Goal: Task Accomplishment & Management: Manage account settings

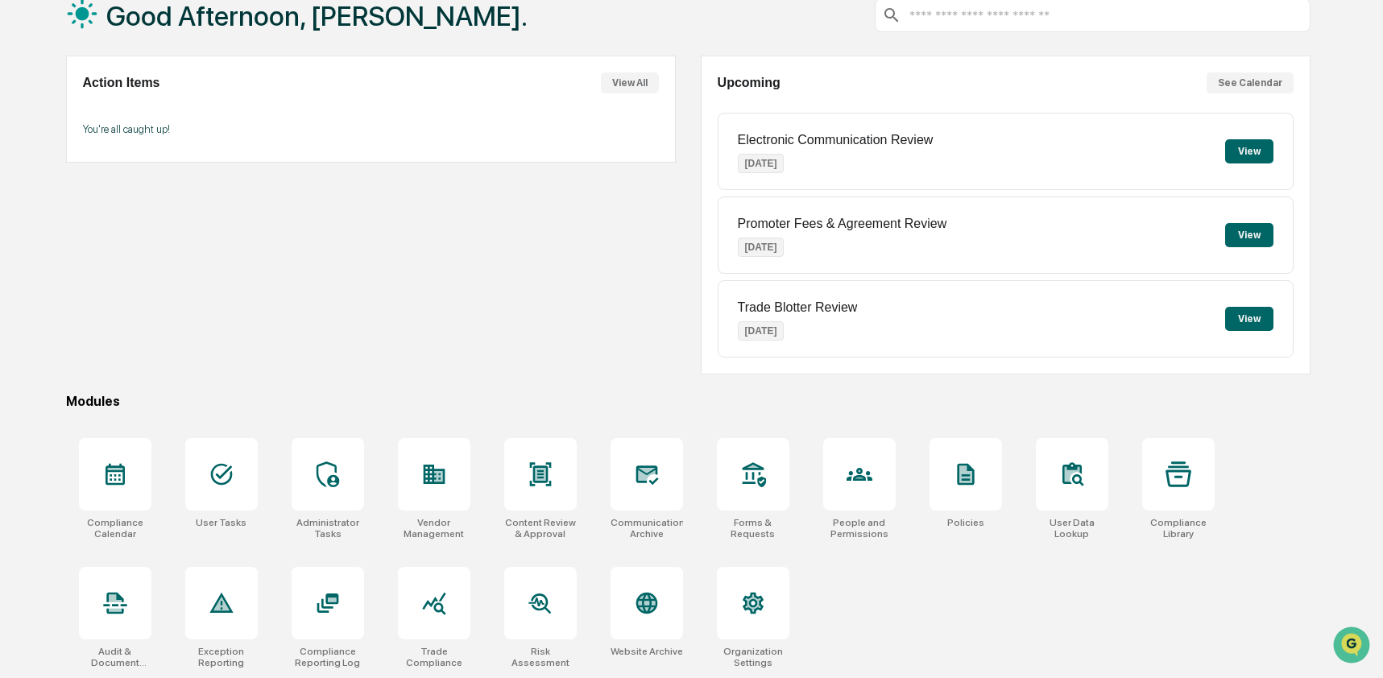
scroll to position [105, 0]
click at [641, 607] on icon at bounding box center [646, 602] width 17 height 17
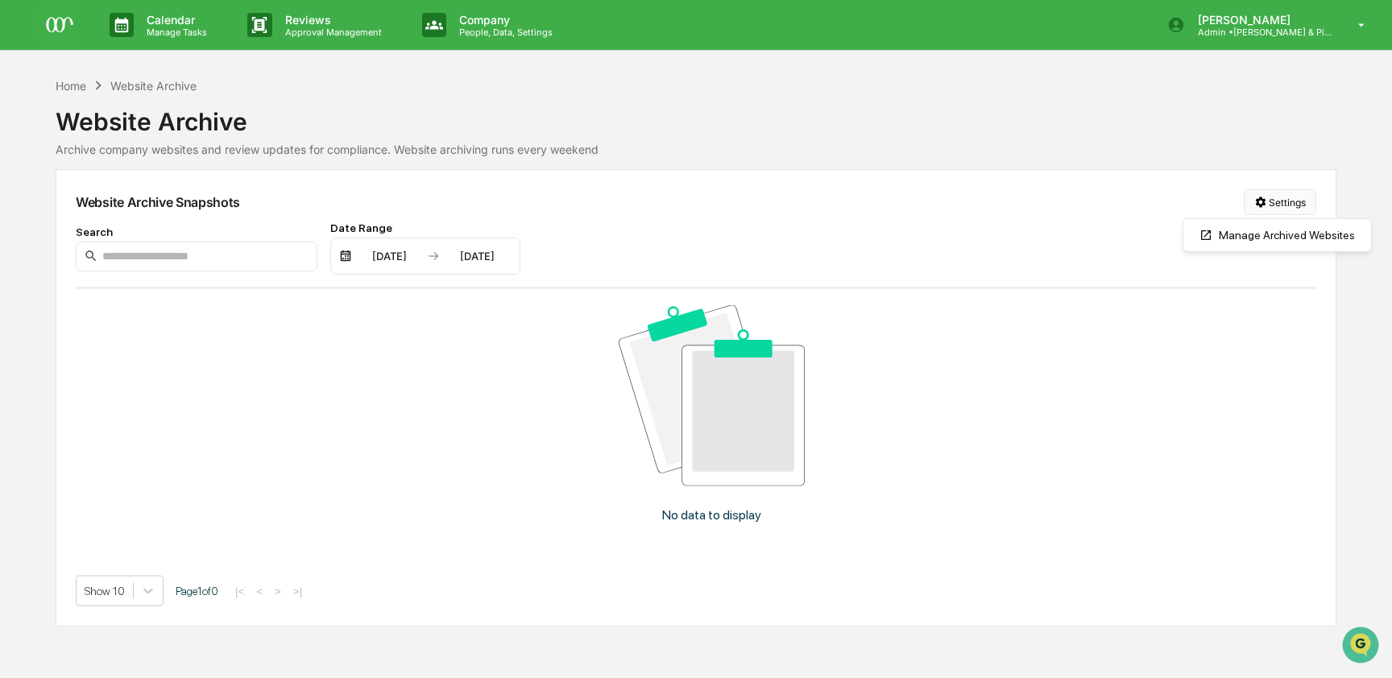
click at [1268, 207] on html "Calendar Manage Tasks Reviews Approval Management Company People, Data, Setting…" at bounding box center [696, 339] width 1392 height 678
click at [1267, 235] on div "Manage Archived Websites" at bounding box center [1276, 235] width 181 height 26
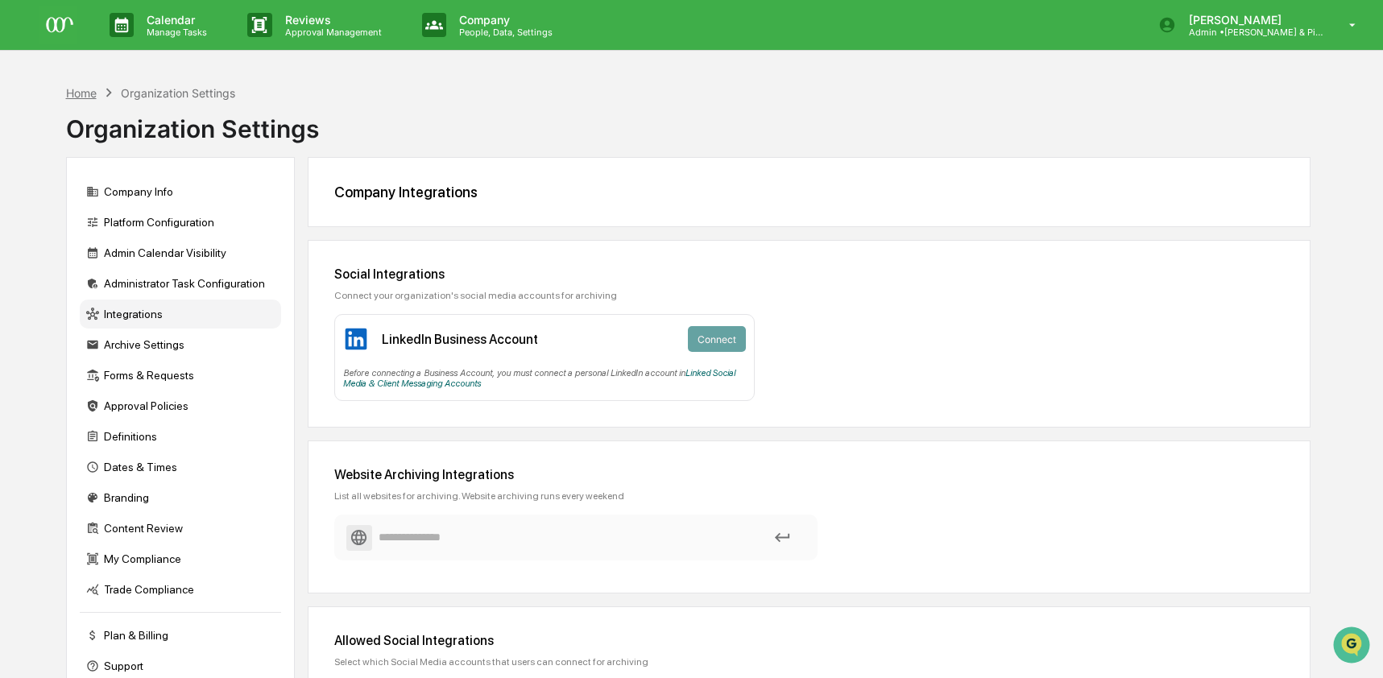
click at [94, 93] on div "Home" at bounding box center [81, 93] width 31 height 14
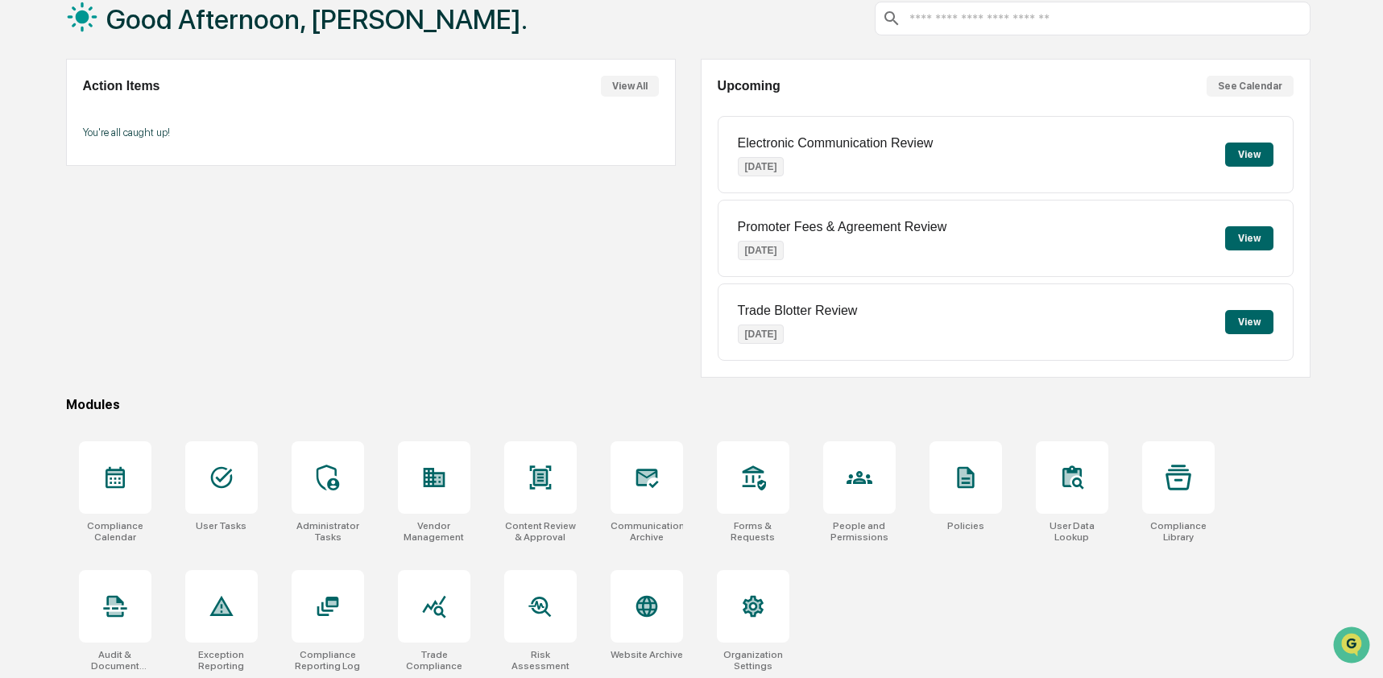
scroll to position [105, 0]
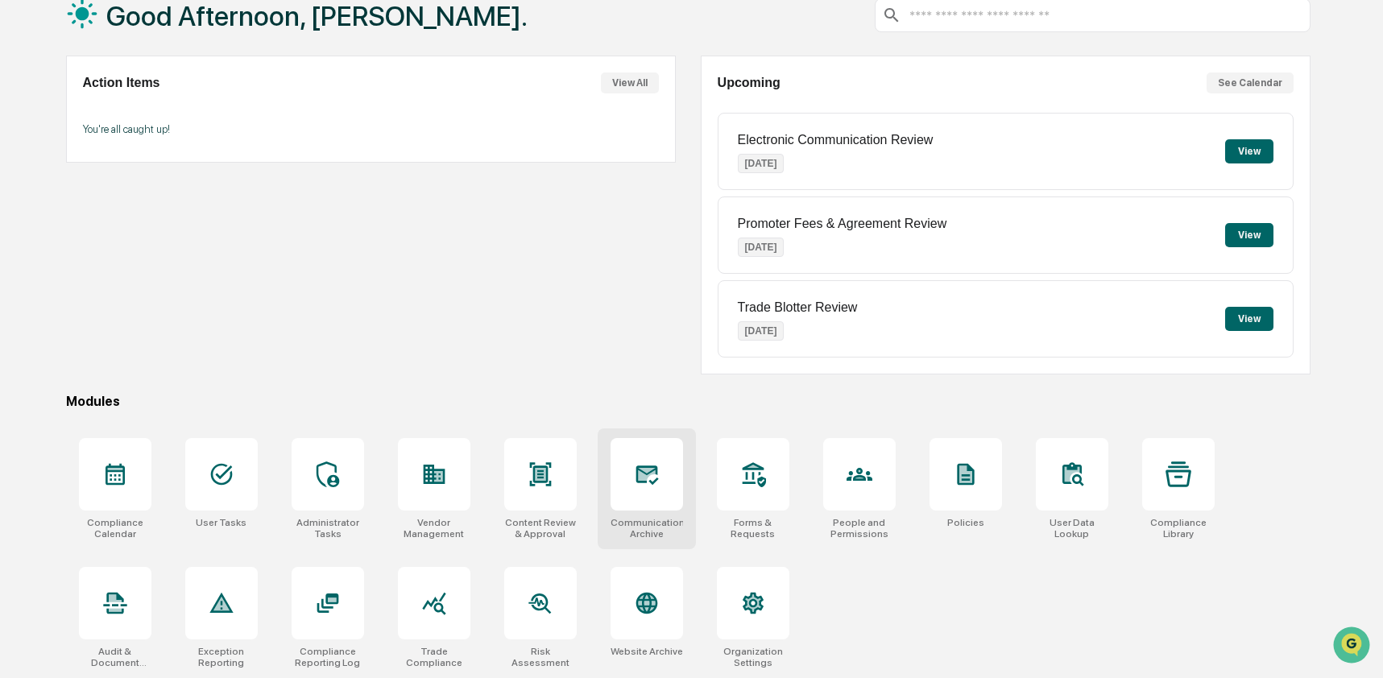
click at [670, 482] on div at bounding box center [647, 474] width 72 height 72
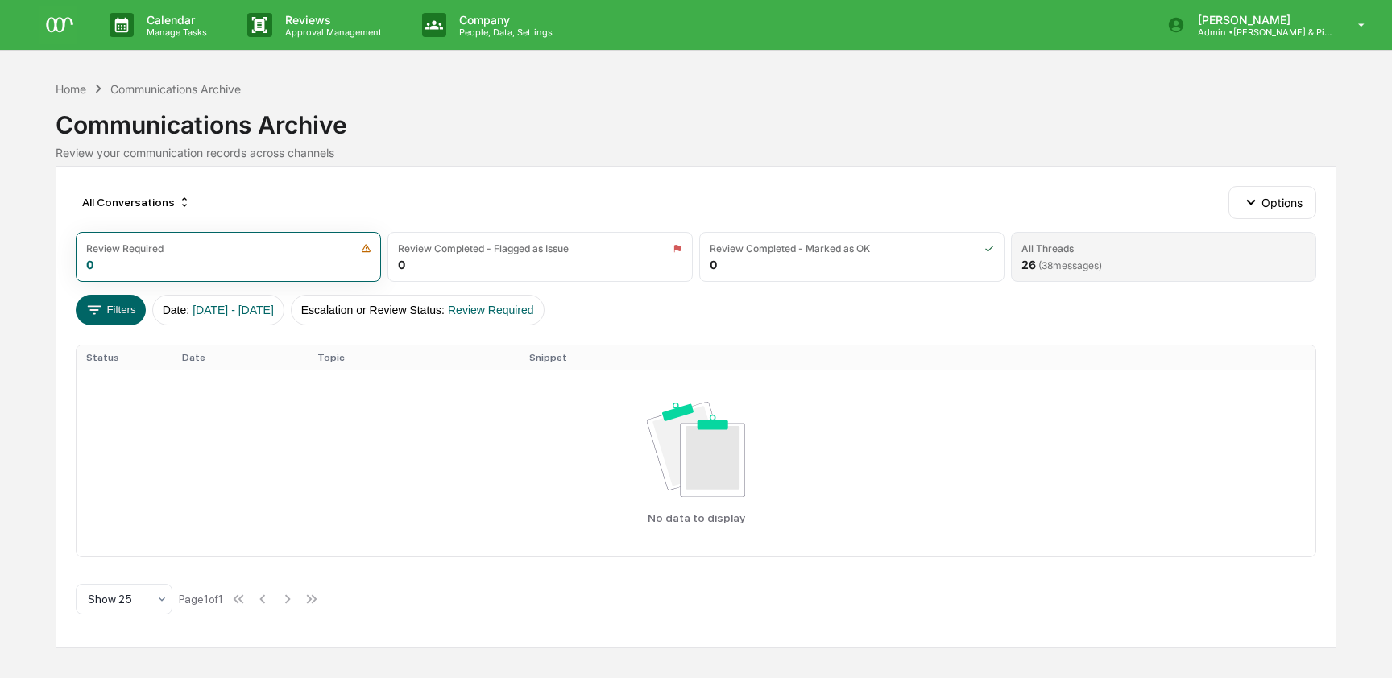
click at [1050, 256] on div "All Threads 26 ( 38 messages)" at bounding box center [1163, 257] width 305 height 50
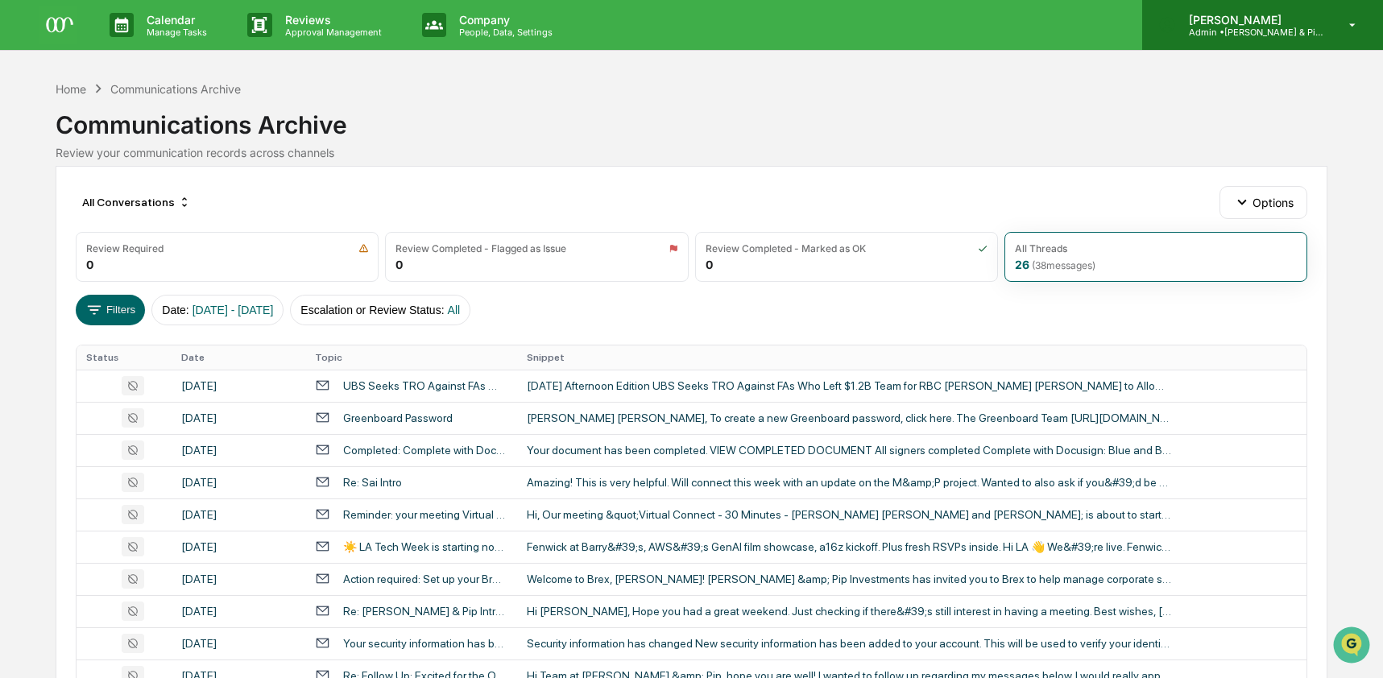
click at [1276, 30] on p "Admin • [PERSON_NAME] & Pip Co." at bounding box center [1251, 32] width 150 height 11
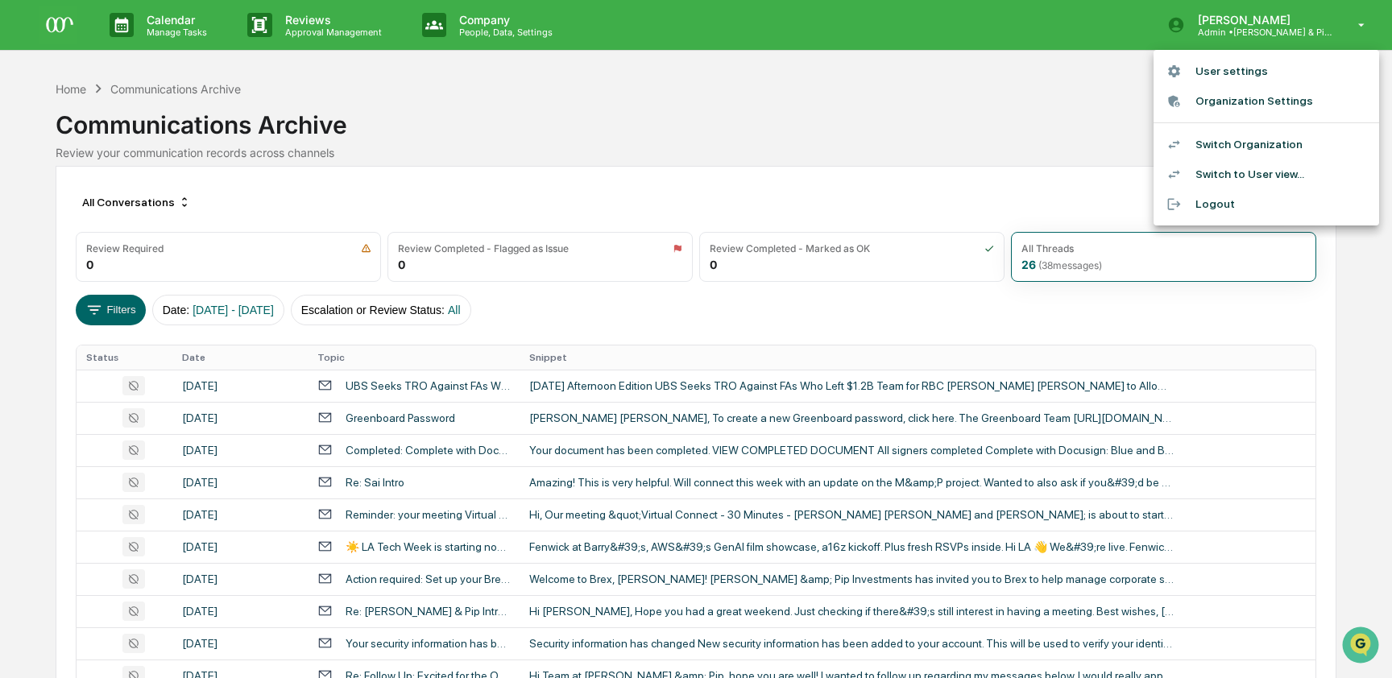
click at [1242, 143] on li "Switch Organization" at bounding box center [1266, 145] width 226 height 30
